Goal: Task Accomplishment & Management: Manage account settings

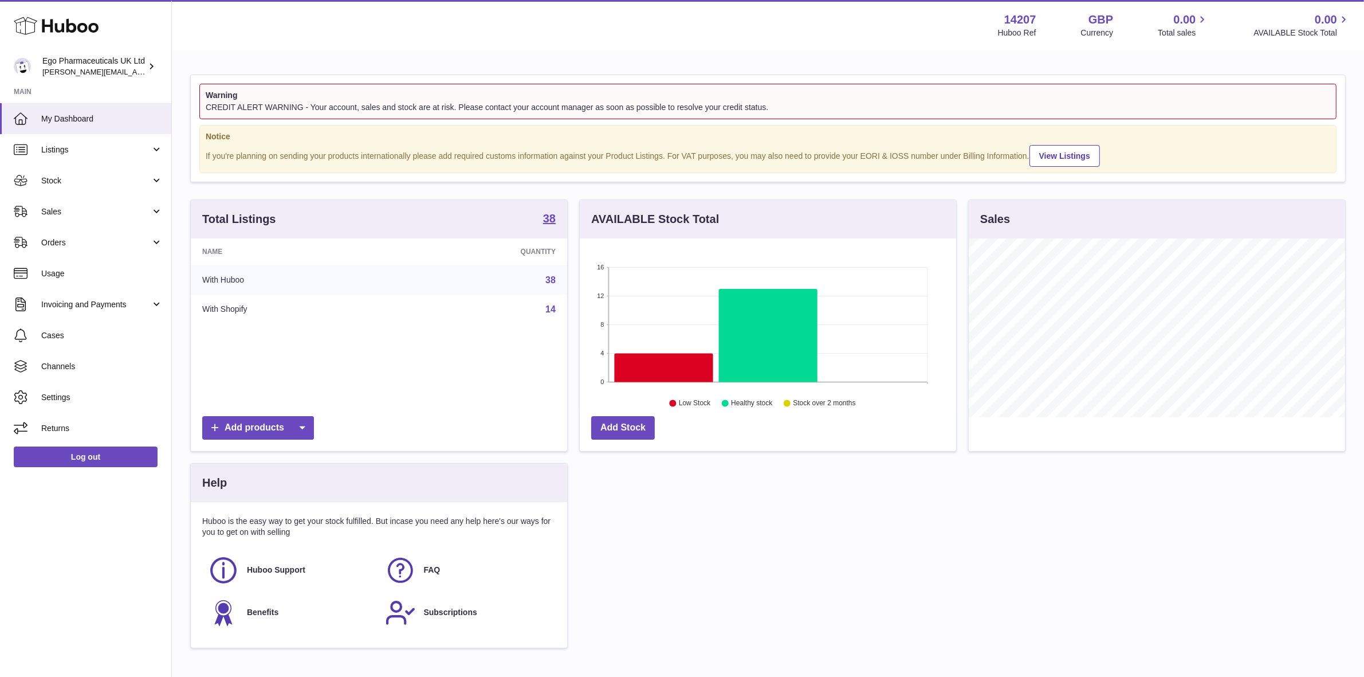
scroll to position [178, 376]
click at [58, 178] on span "Stock" at bounding box center [95, 180] width 109 height 11
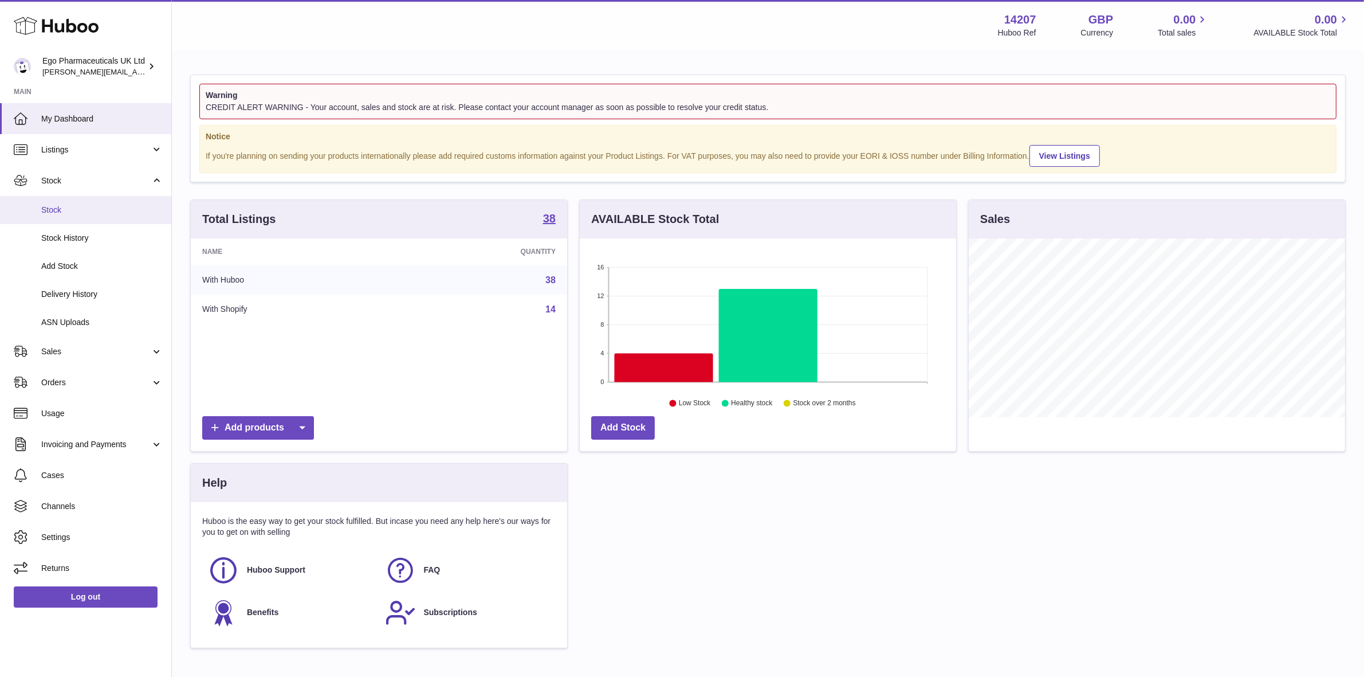
click at [52, 205] on span "Stock" at bounding box center [101, 210] width 121 height 11
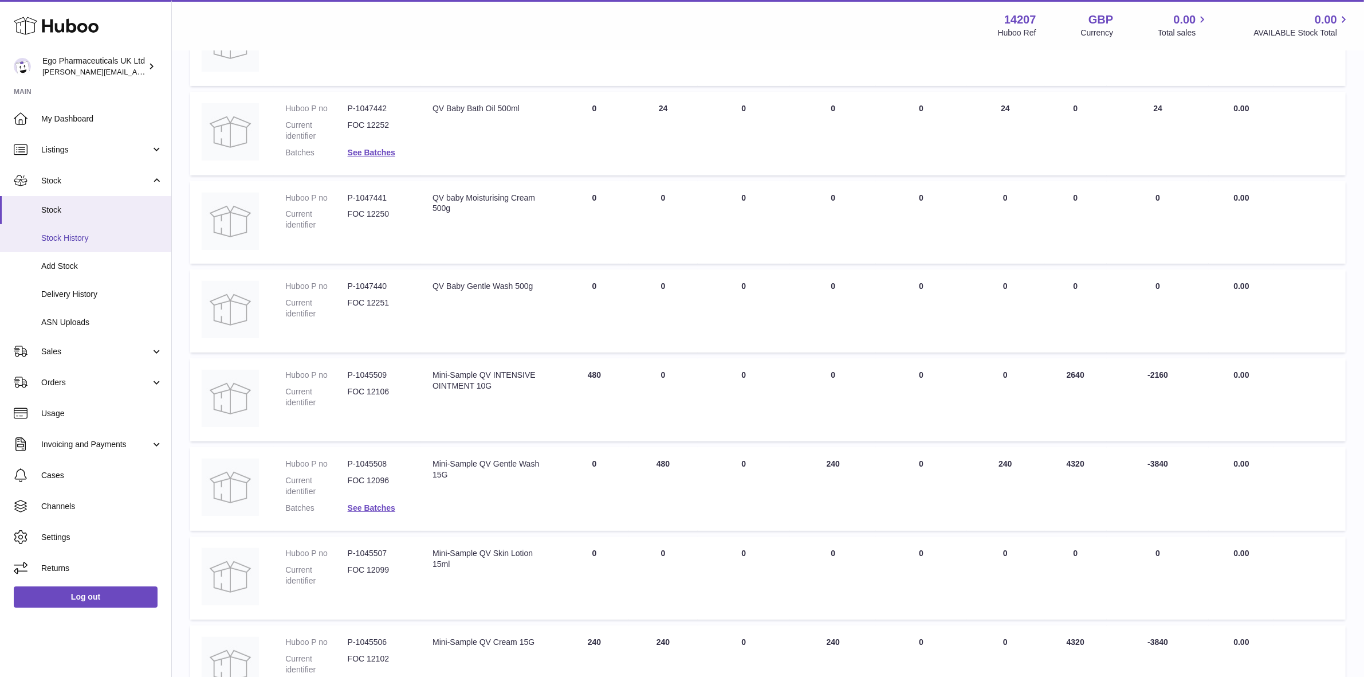
scroll to position [215, 0]
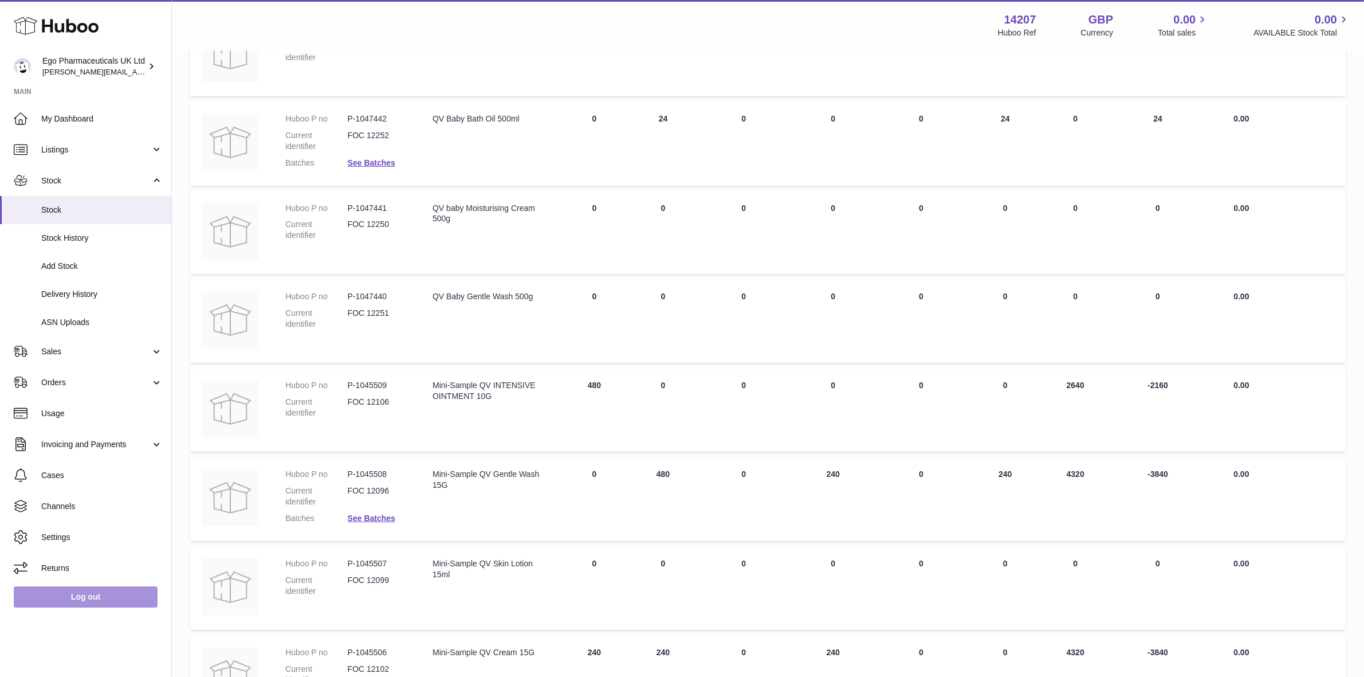
click at [82, 599] on link "Log out" at bounding box center [86, 596] width 144 height 21
